Goal: Task Accomplishment & Management: Manage account settings

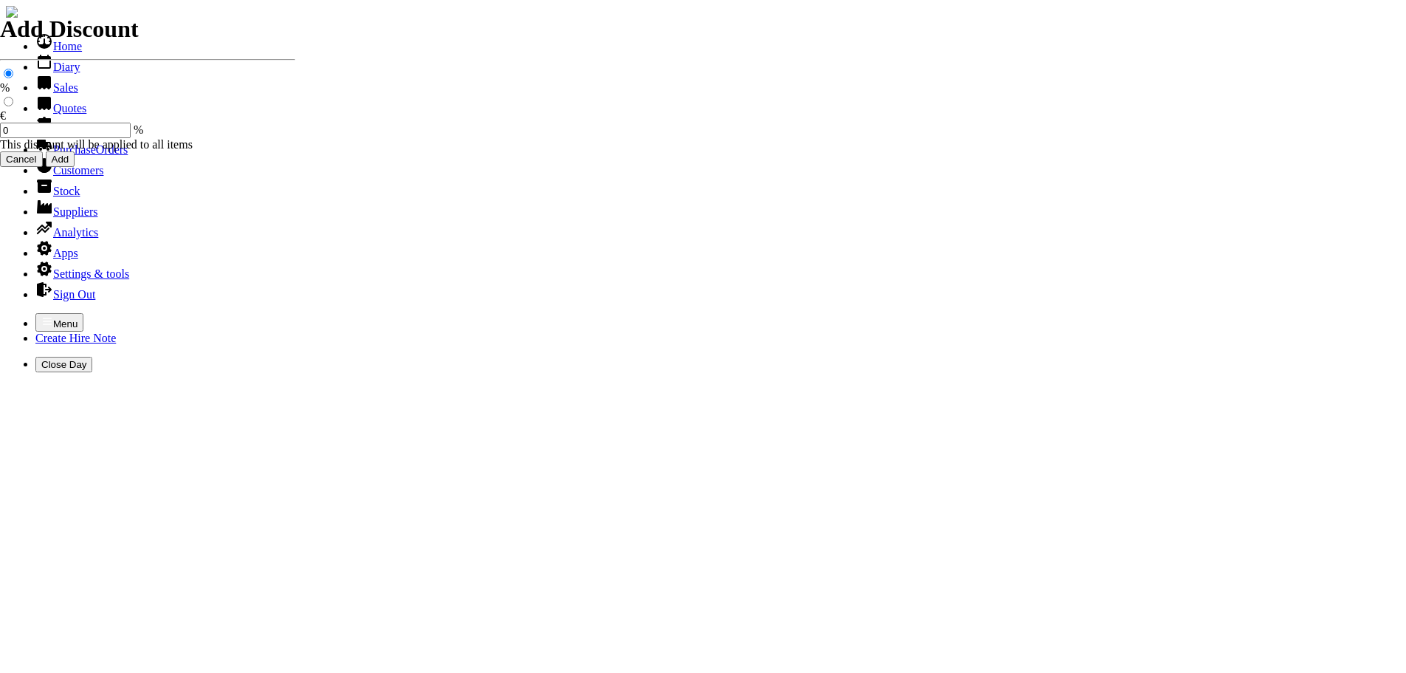
select select "HO"
click at [41, 315] on icon "button" at bounding box center [47, 321] width 12 height 12
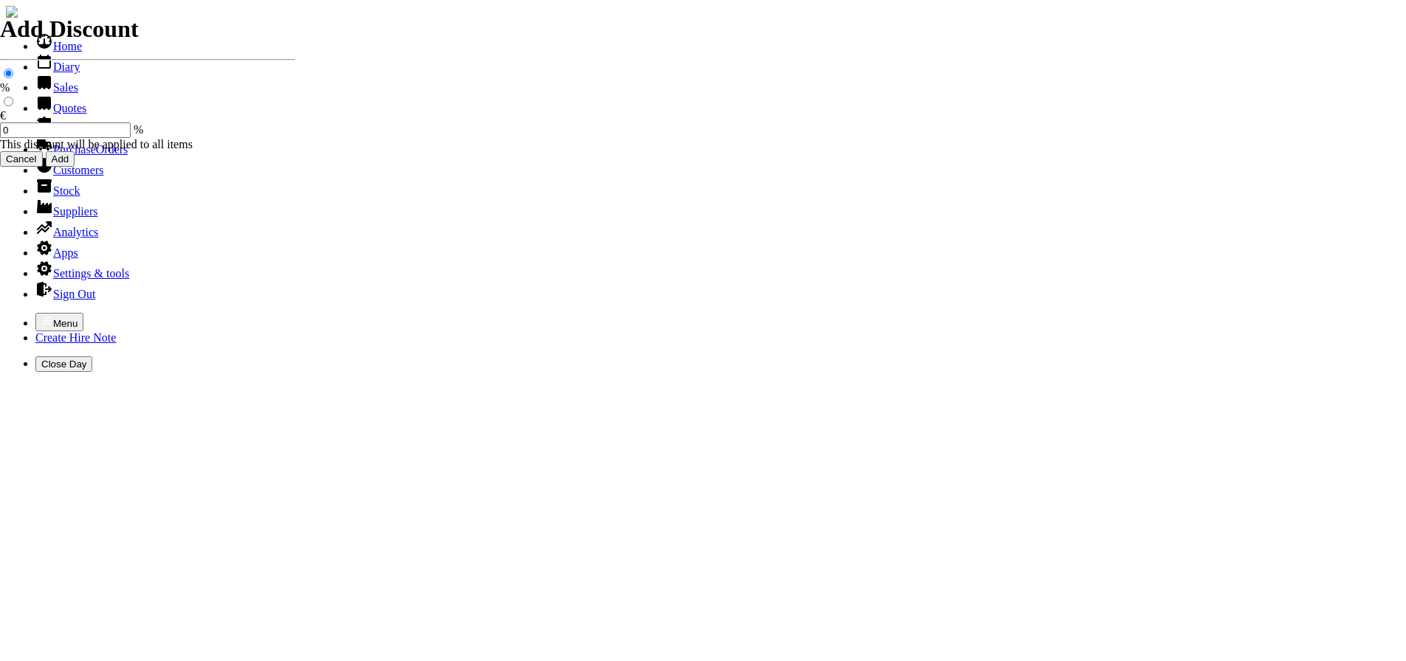
click at [44, 94] on link "Sales" at bounding box center [56, 87] width 43 height 13
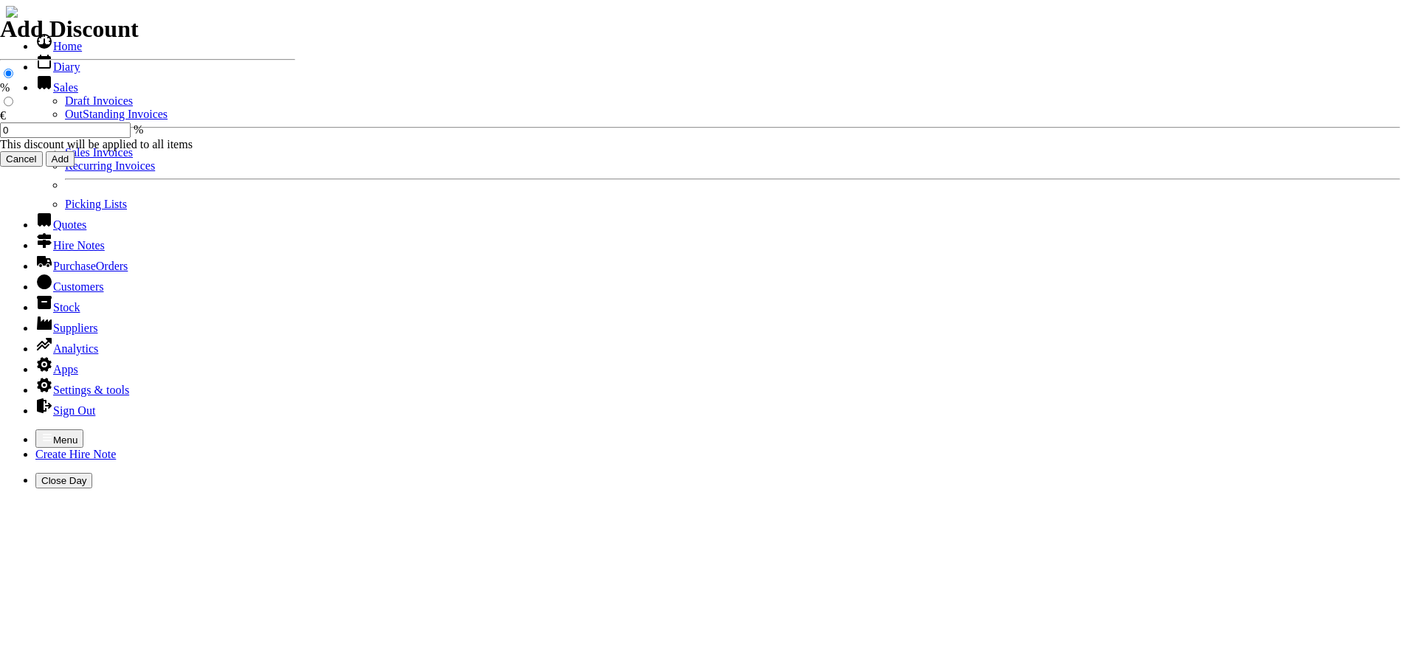
click at [65, 120] on link "OutStanding Invoices" at bounding box center [116, 114] width 103 height 13
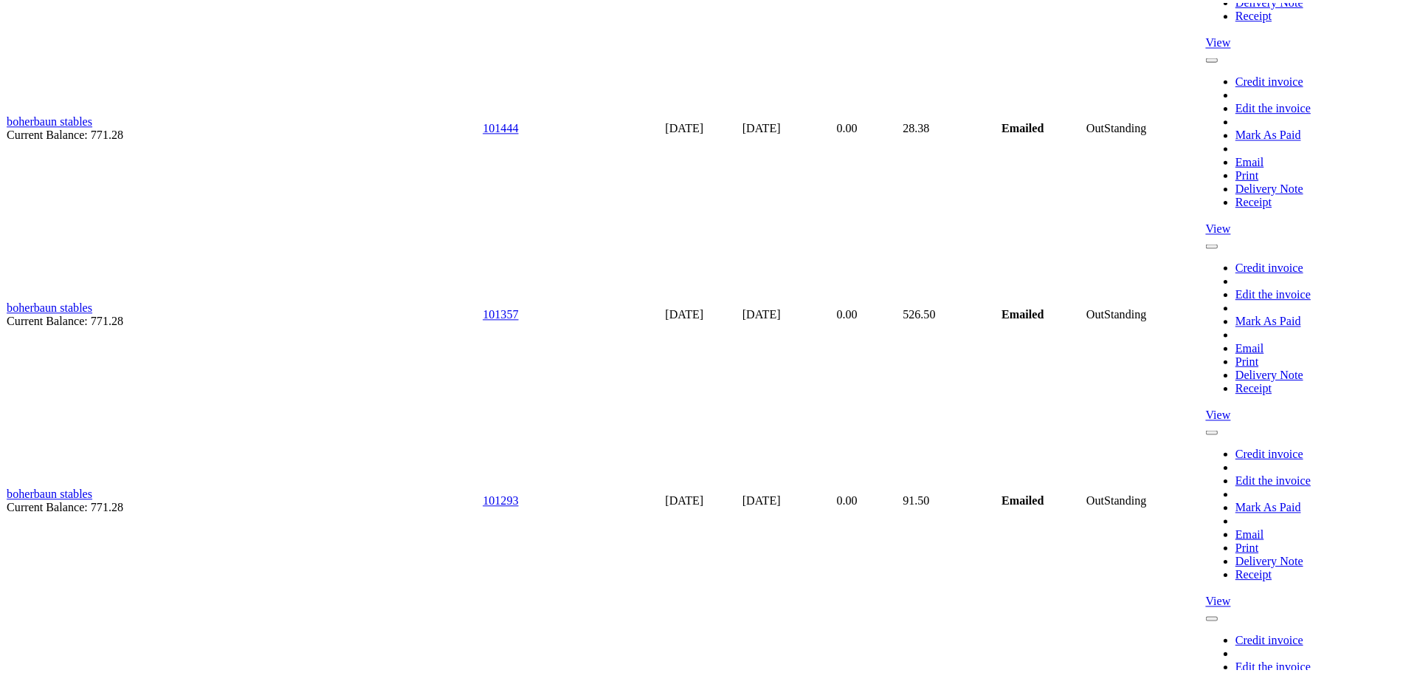
scroll to position [4725, 0]
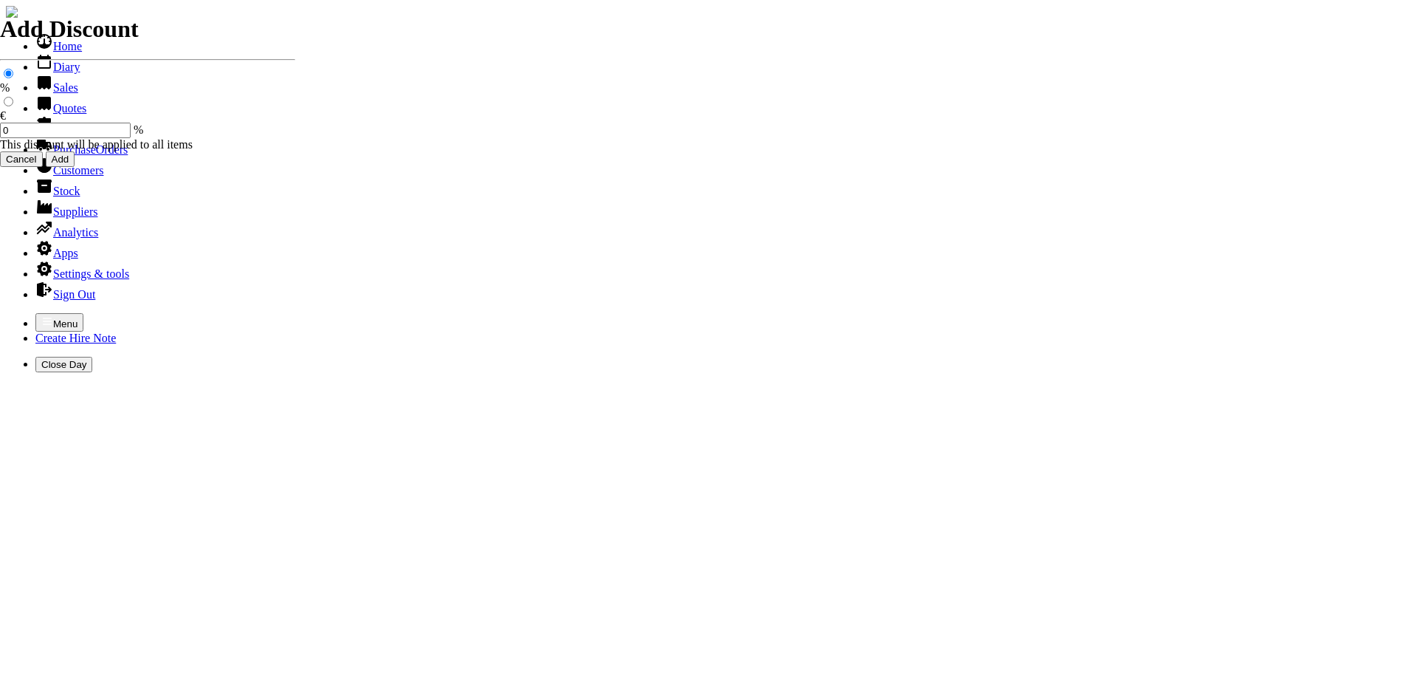
select select "HO"
click at [41, 315] on icon "button" at bounding box center [47, 321] width 12 height 12
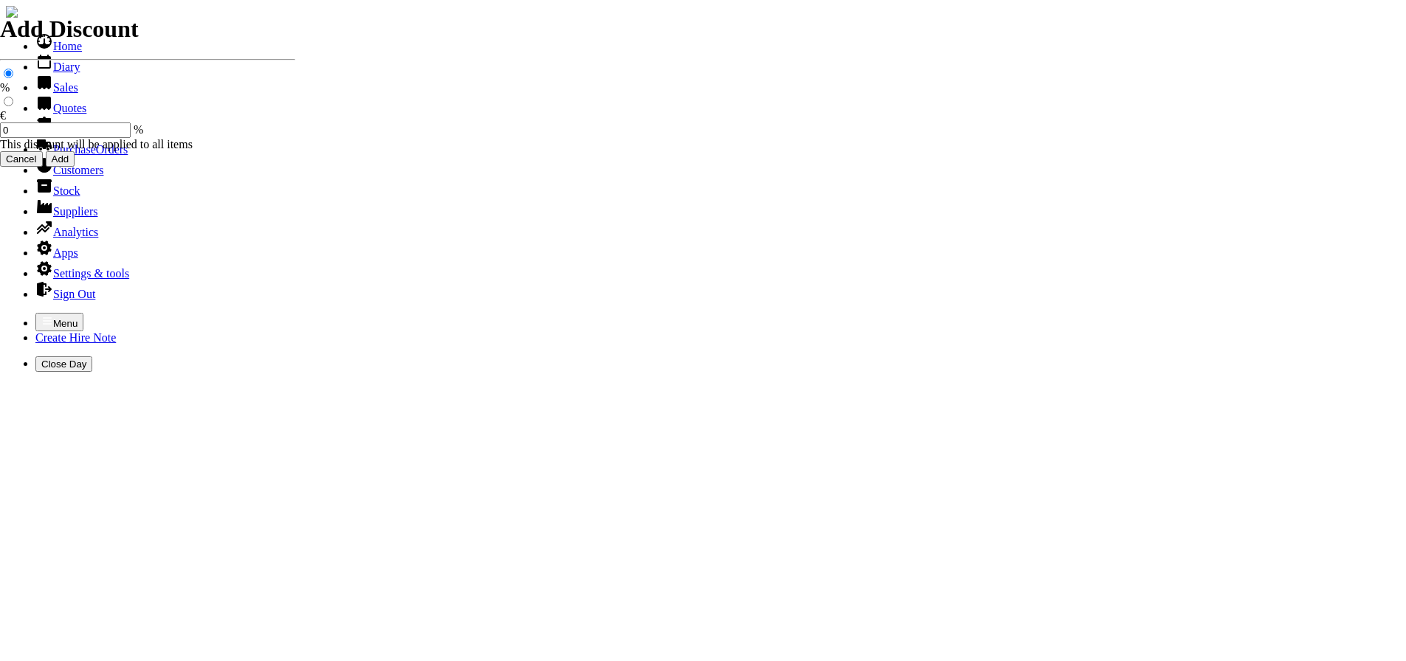
click at [44, 94] on link "Sales" at bounding box center [56, 87] width 43 height 13
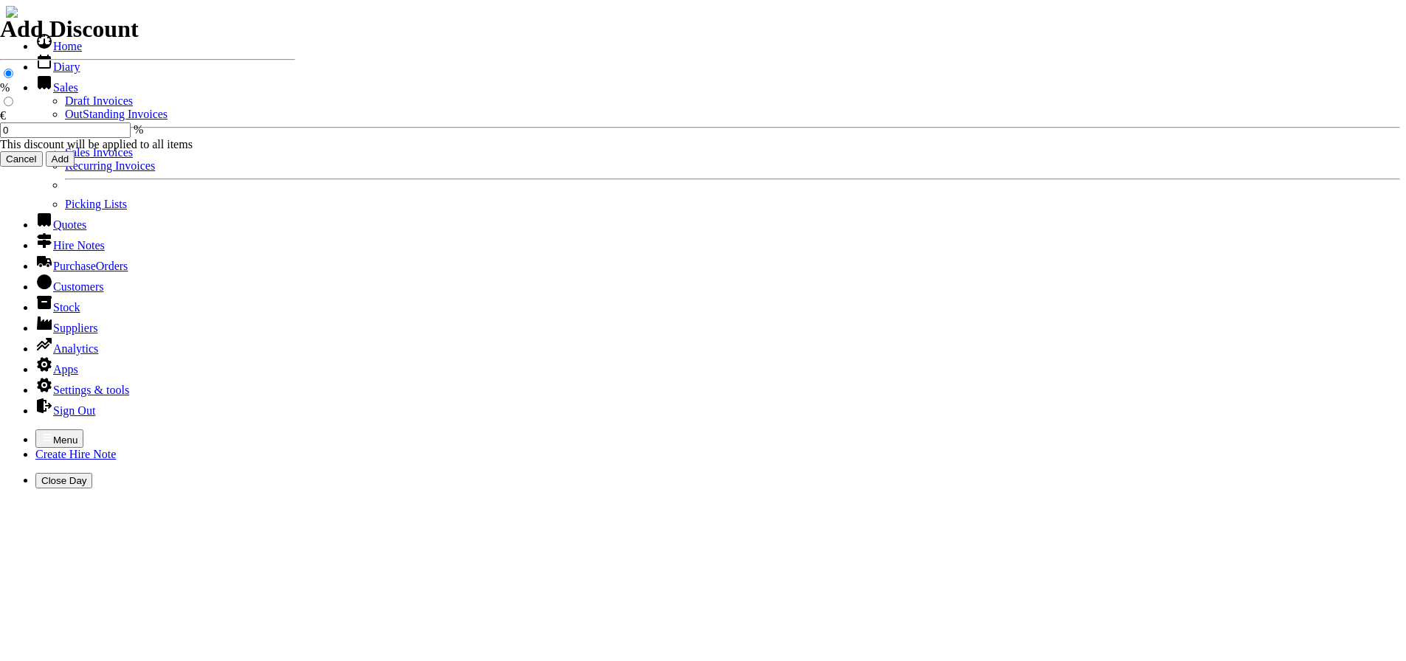
click at [65, 120] on link "OutStanding Invoices" at bounding box center [116, 114] width 103 height 13
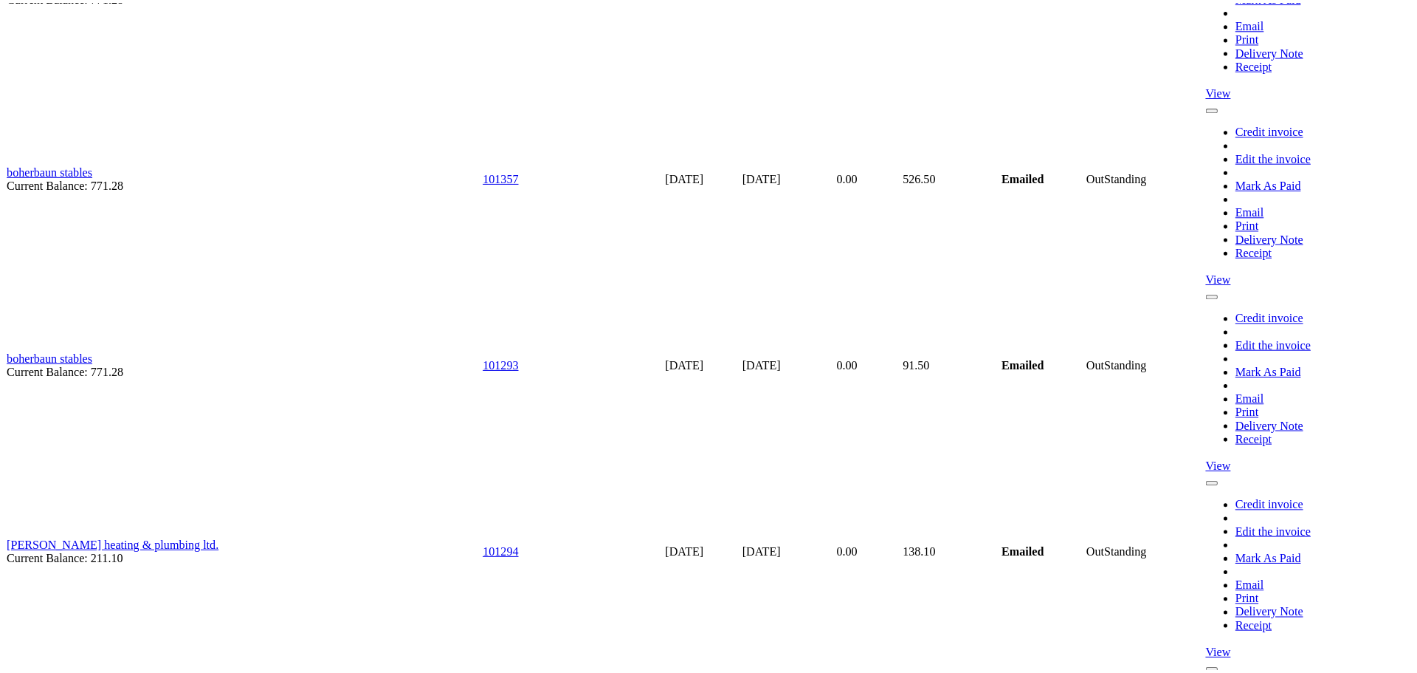
scroll to position [4872, 0]
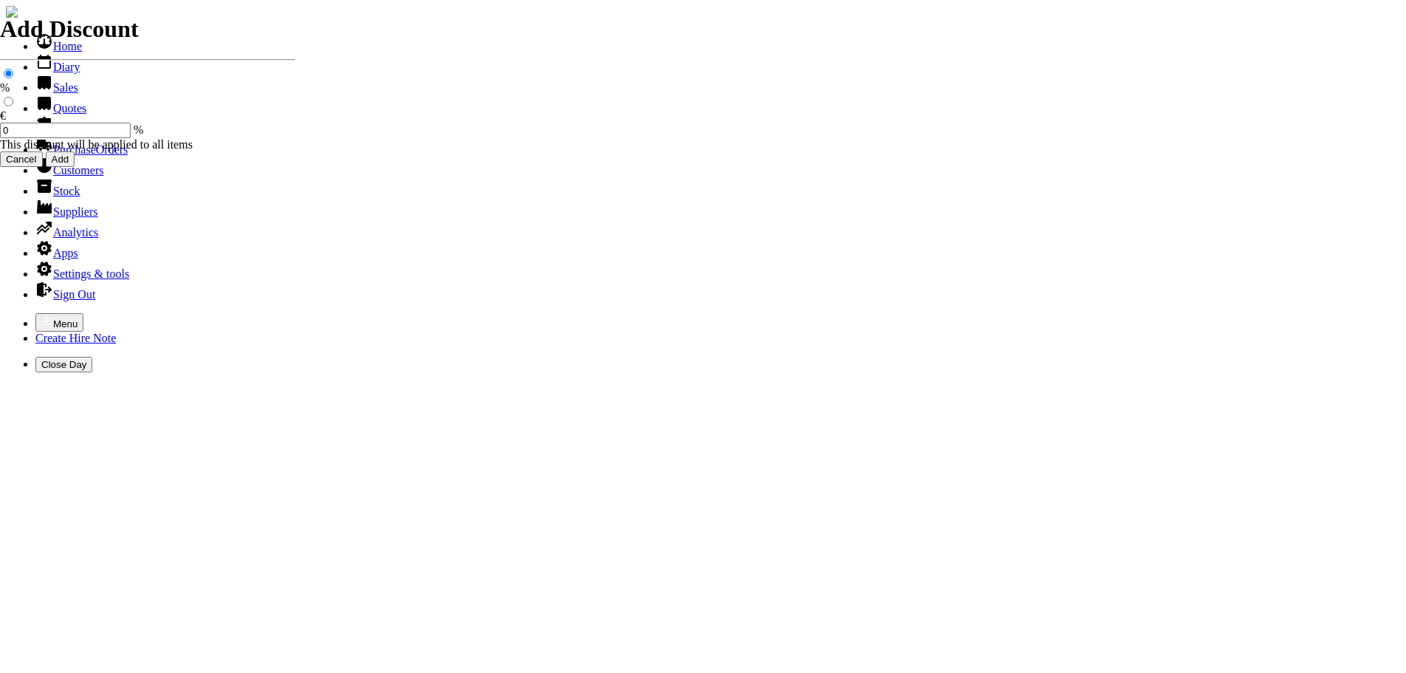
select select "HO"
click at [41, 315] on icon "button" at bounding box center [47, 321] width 12 height 12
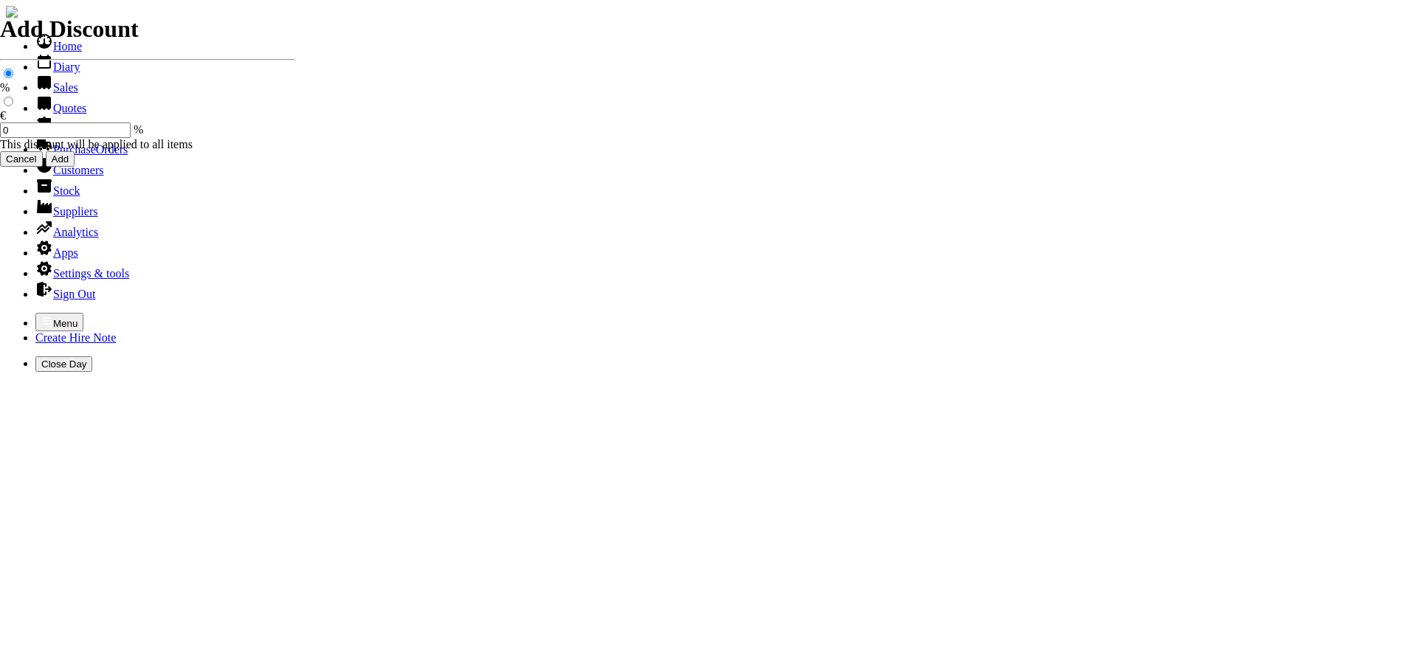
click at [49, 94] on link "Sales" at bounding box center [56, 87] width 43 height 13
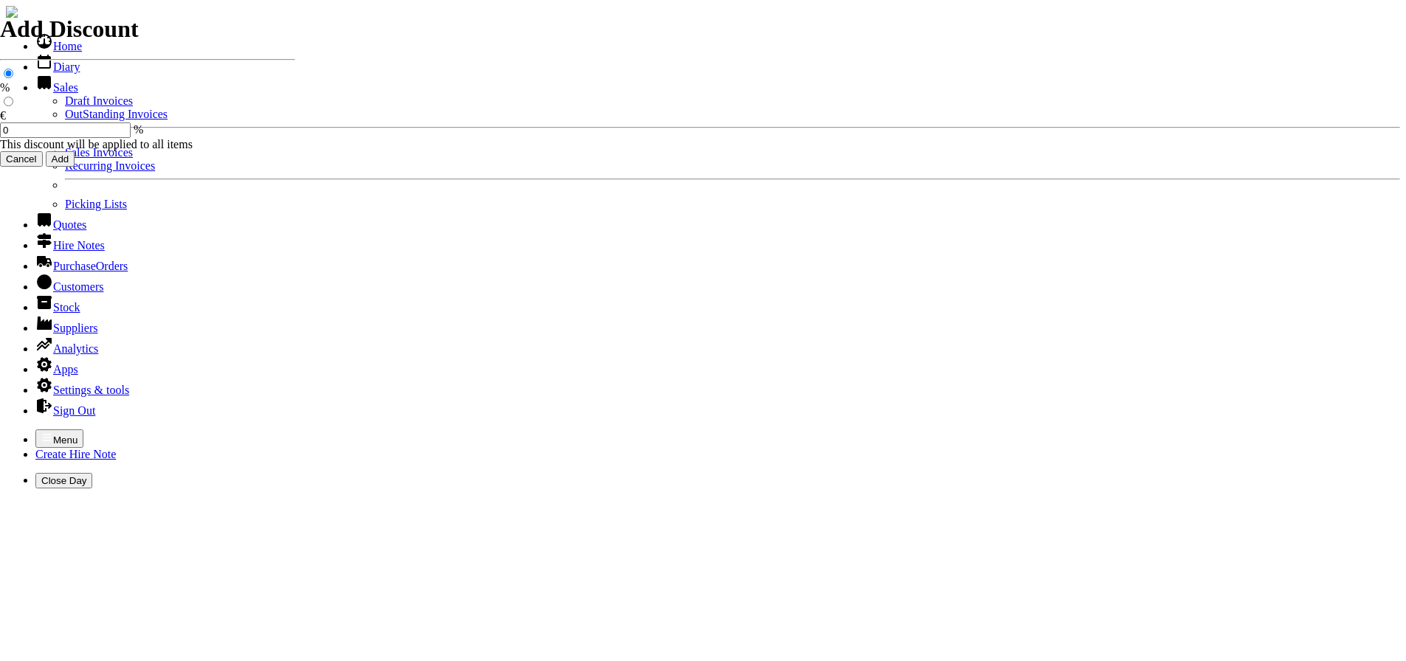
click at [65, 120] on link "OutStanding Invoices" at bounding box center [116, 114] width 103 height 13
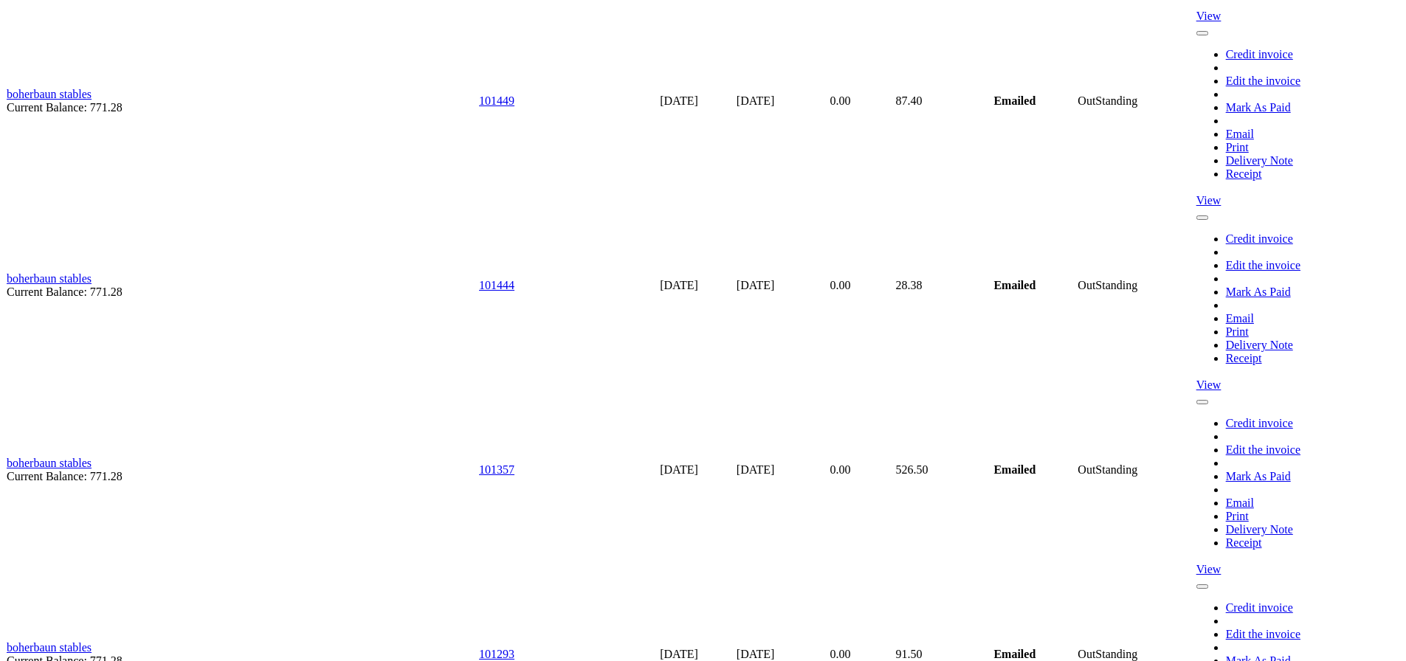
scroll to position [4651, 0]
